Goal: Obtain resource: Download file/media

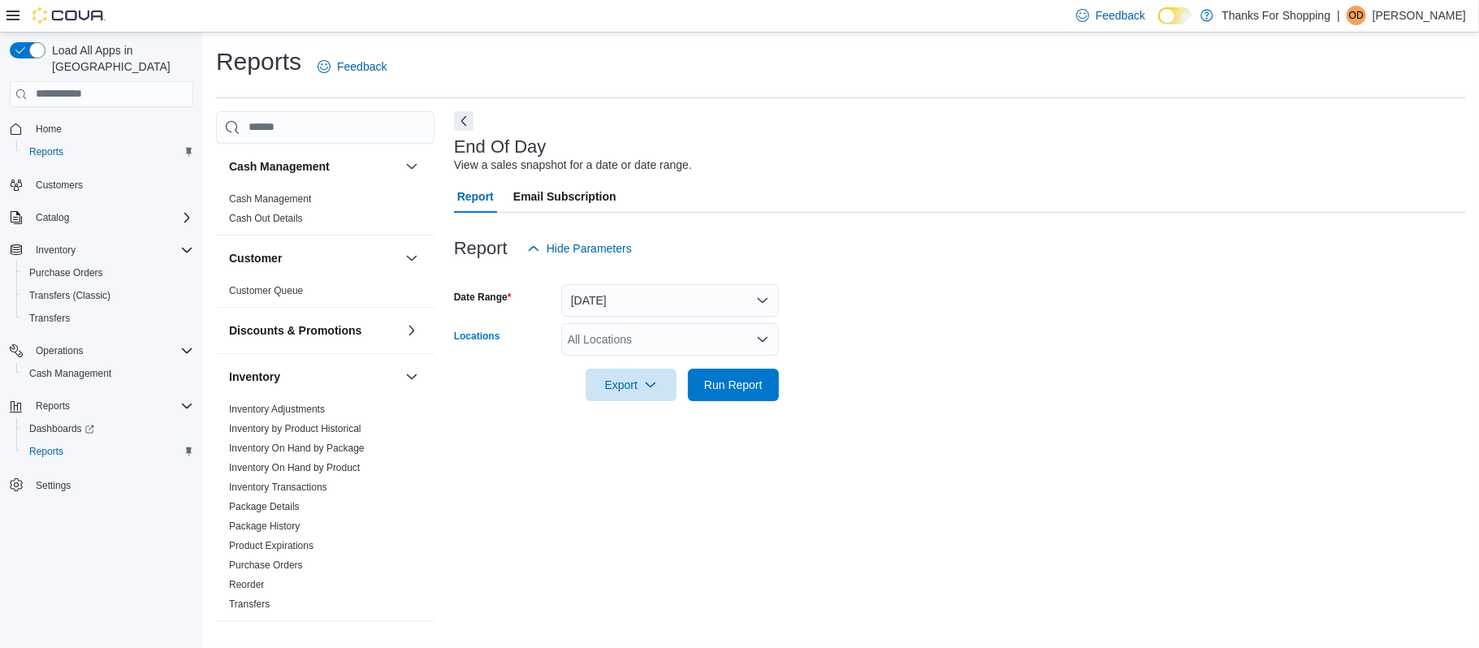
click at [749, 331] on div "All Locations" at bounding box center [670, 339] width 218 height 32
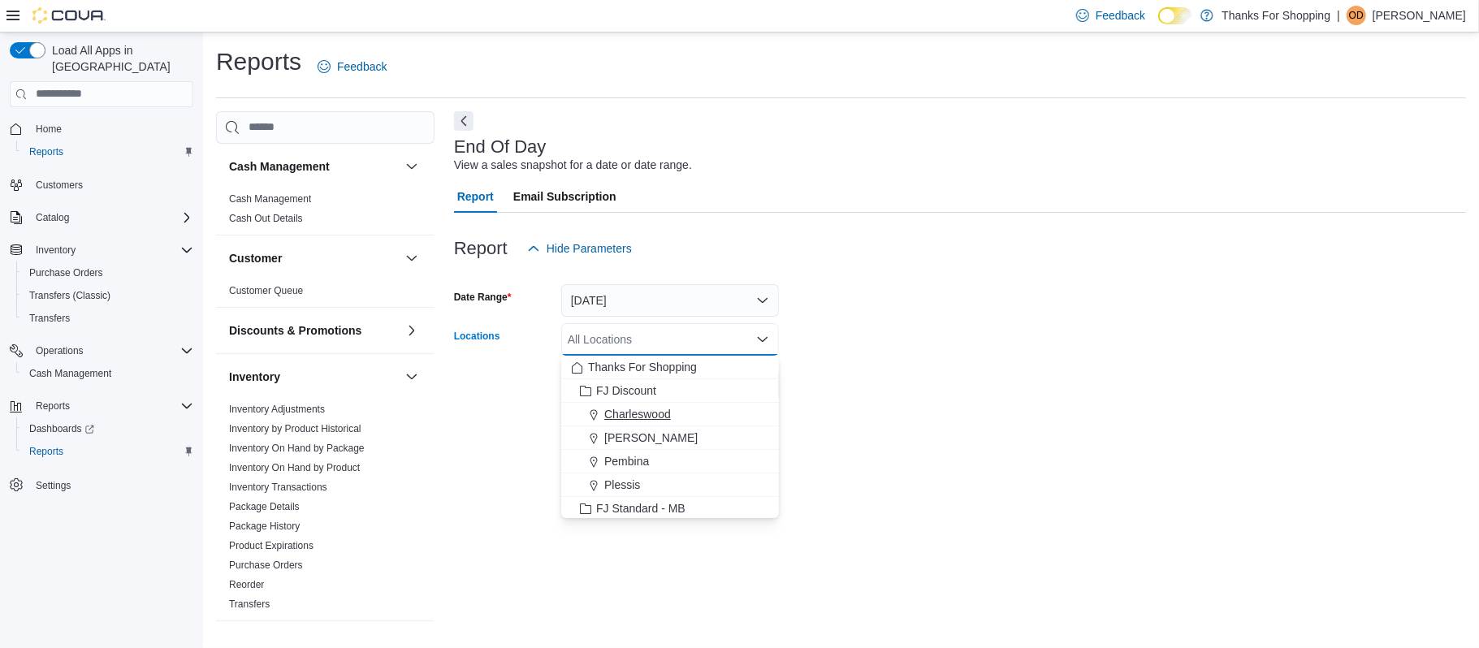
click at [648, 418] on span "Charleswood" at bounding box center [637, 414] width 67 height 16
click at [803, 416] on div at bounding box center [960, 410] width 1012 height 19
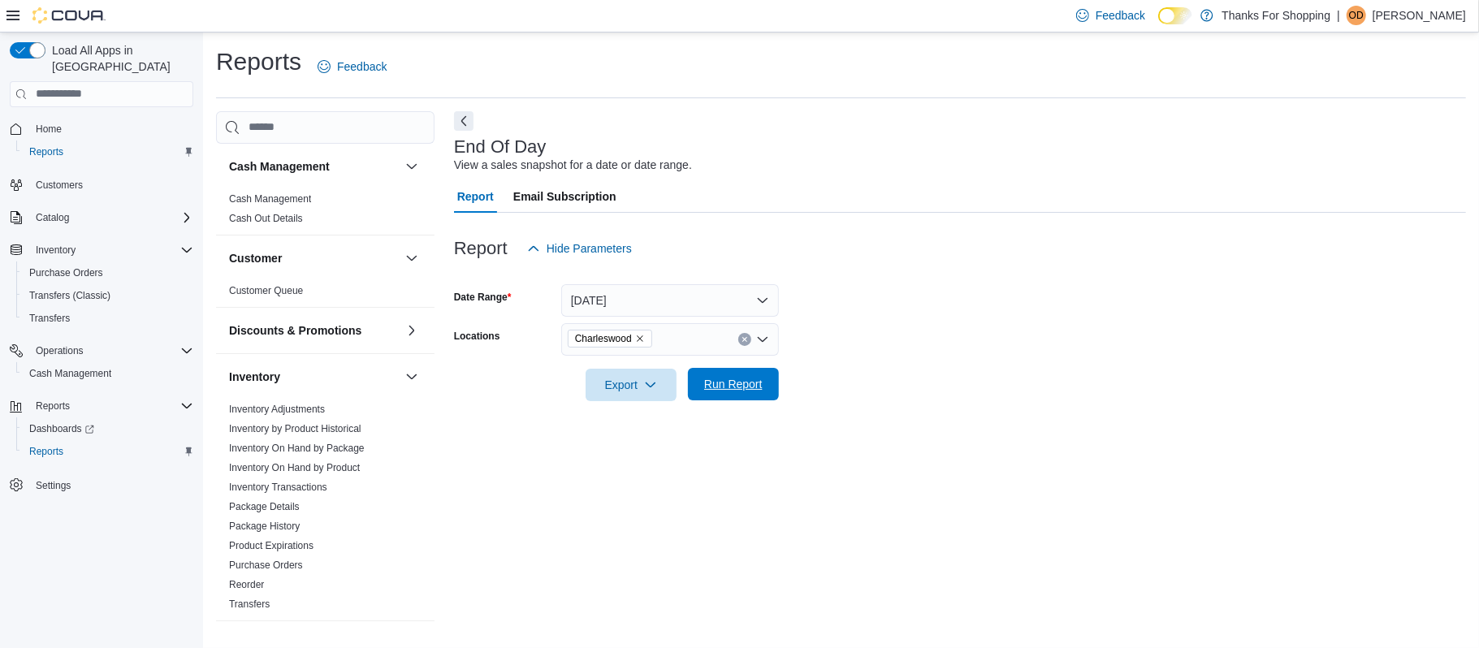
click at [760, 384] on span "Run Report" at bounding box center [733, 384] width 58 height 16
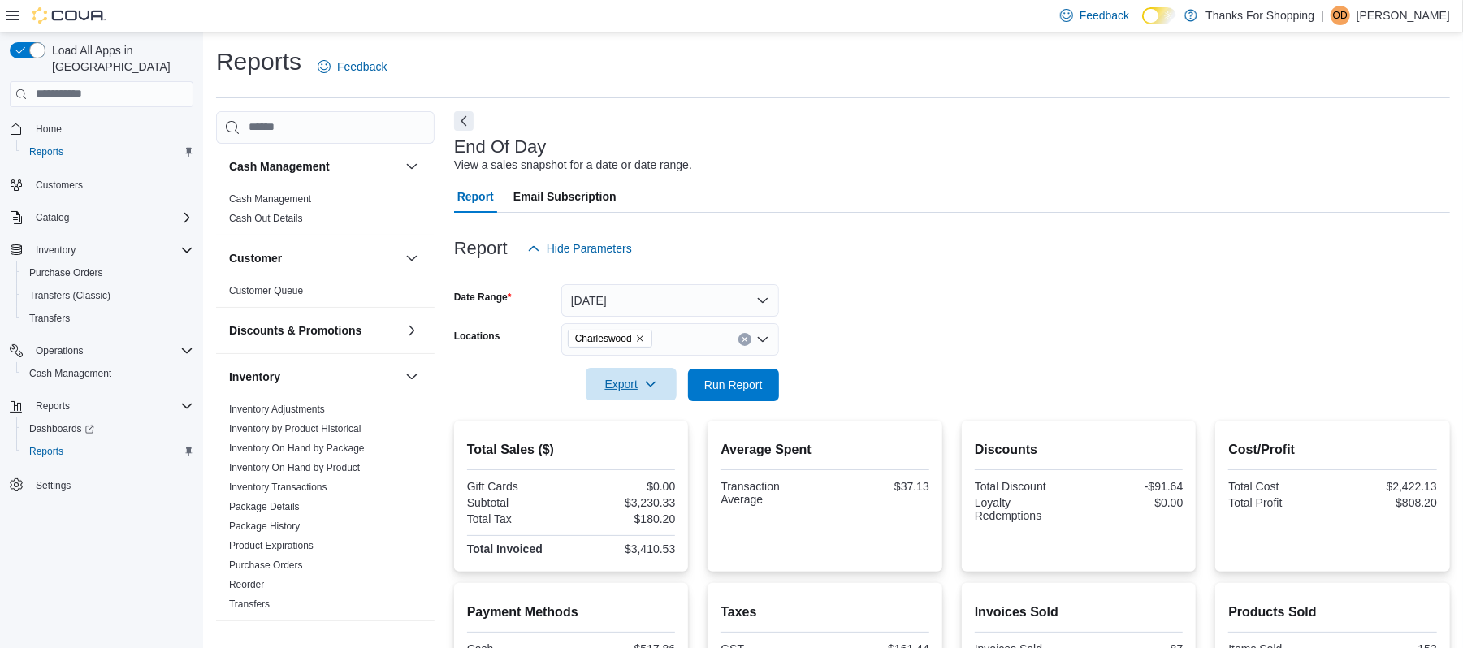
click at [647, 383] on icon "button" at bounding box center [650, 384] width 13 height 13
click at [603, 446] on span "Export to Pdf" at bounding box center [633, 450] width 73 height 13
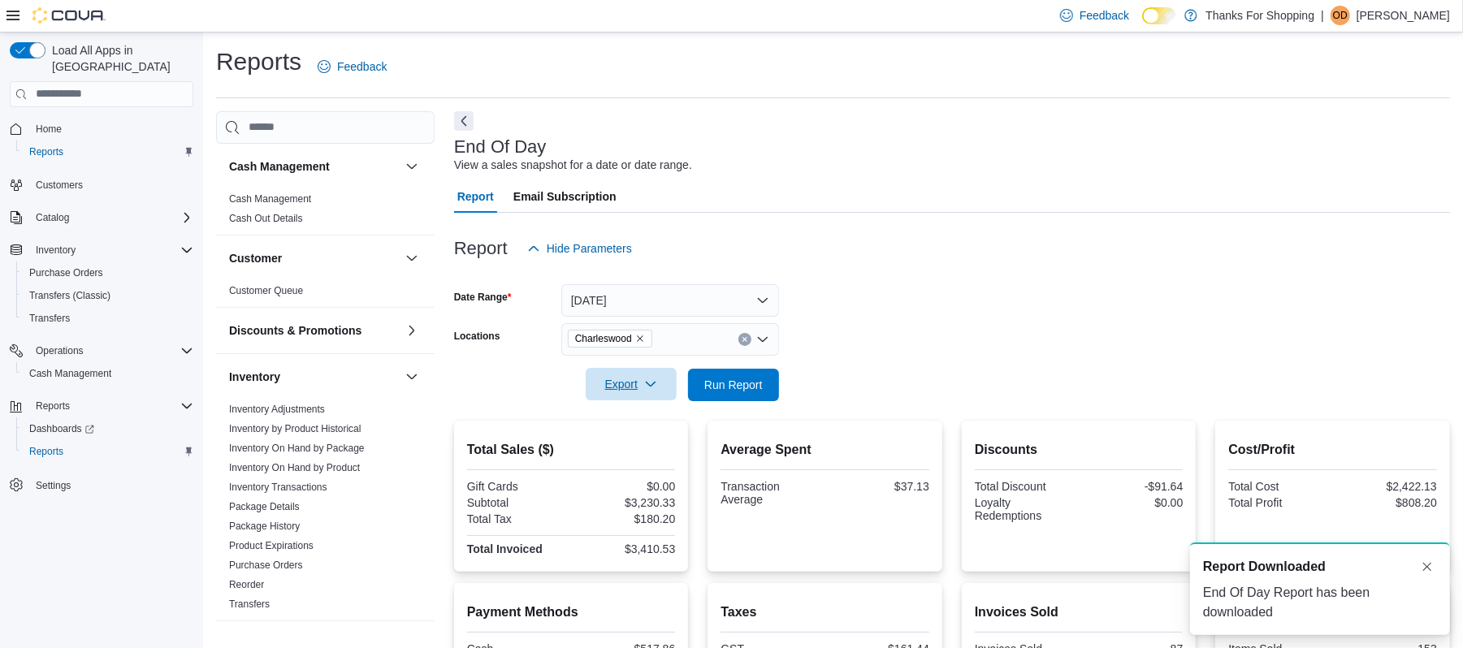
click at [651, 378] on icon "button" at bounding box center [650, 384] width 13 height 13
